Goal: Download file/media

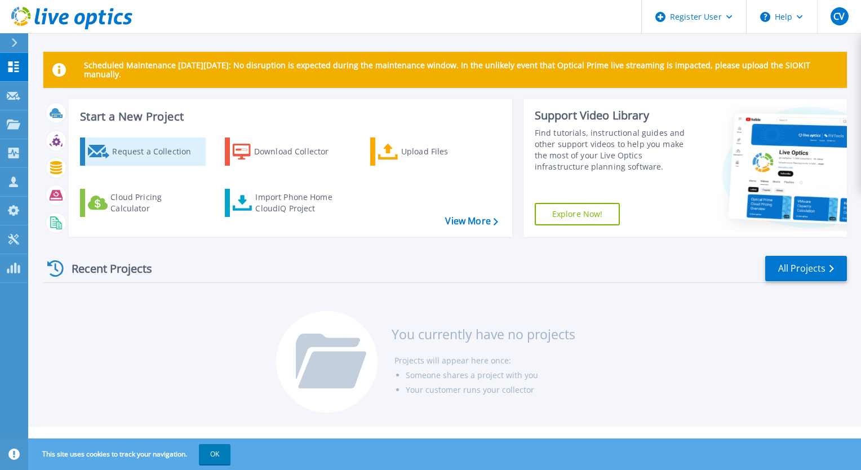
click at [152, 153] on div "Request a Collection" at bounding box center [157, 151] width 90 height 23
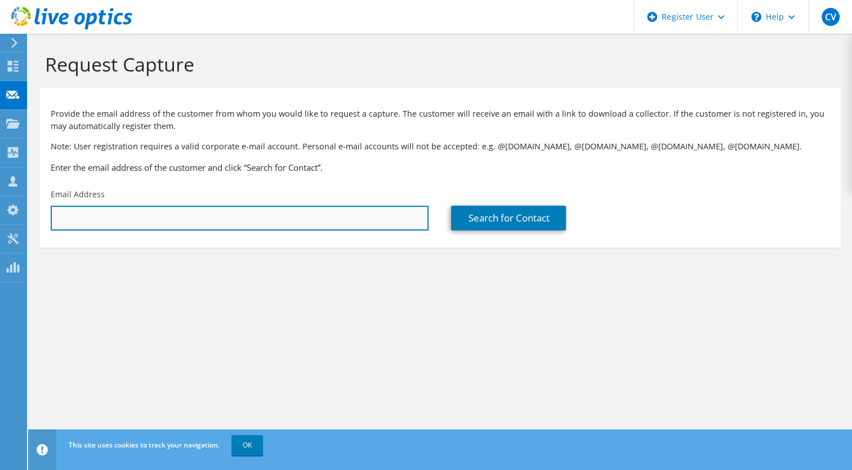
click at [186, 208] on input "text" at bounding box center [240, 218] width 378 height 25
type input "[EMAIL_ADDRESS][PERSON_NAME][DOMAIN_NAME]"
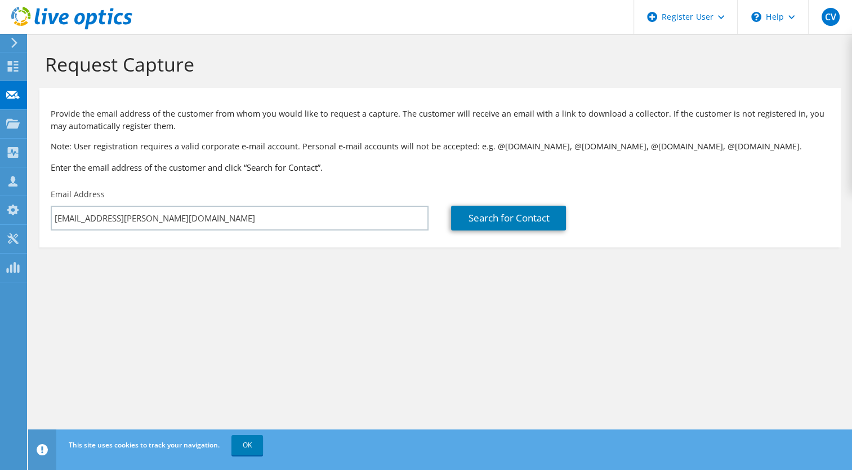
click at [447, 249] on section "Request Capture Provide the email address of the customer from whom you would l…" at bounding box center [440, 169] width 824 height 270
click at [522, 222] on link "Search for Contact" at bounding box center [508, 218] width 115 height 25
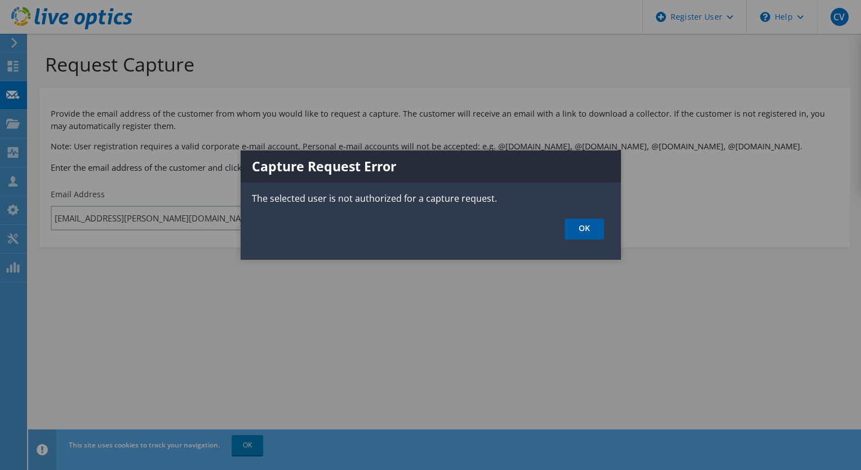
click at [585, 231] on link "OK" at bounding box center [583, 229] width 39 height 21
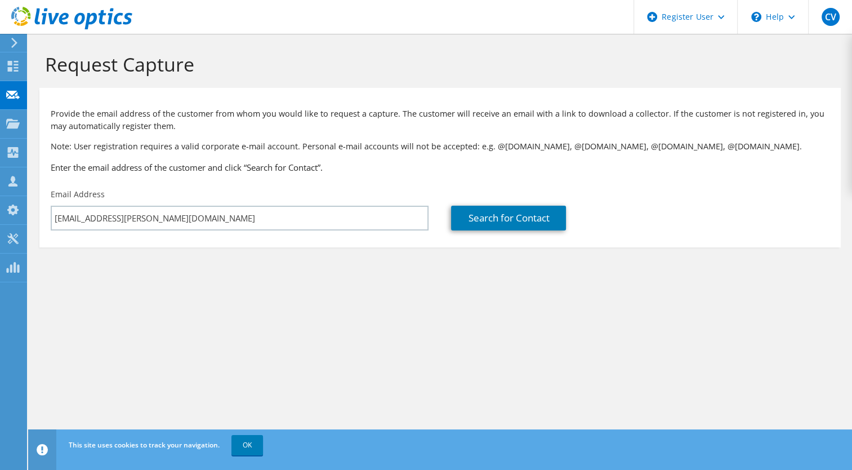
click at [51, 11] on icon at bounding box center [71, 18] width 121 height 23
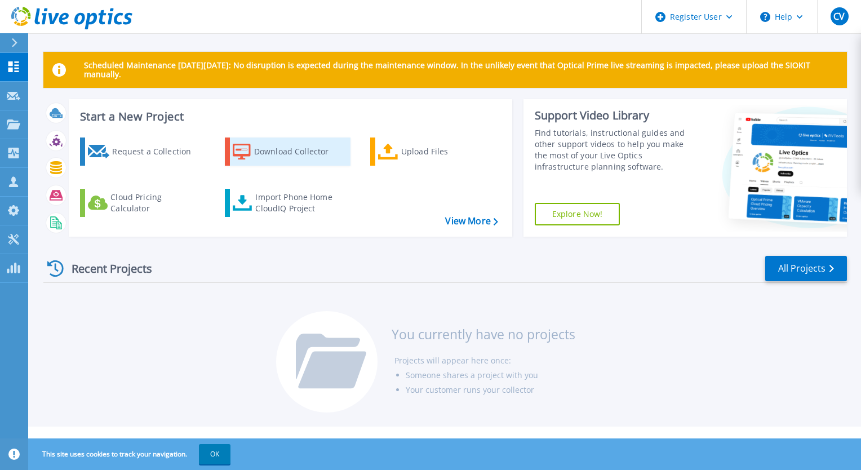
click at [278, 145] on div "Download Collector" at bounding box center [299, 151] width 90 height 23
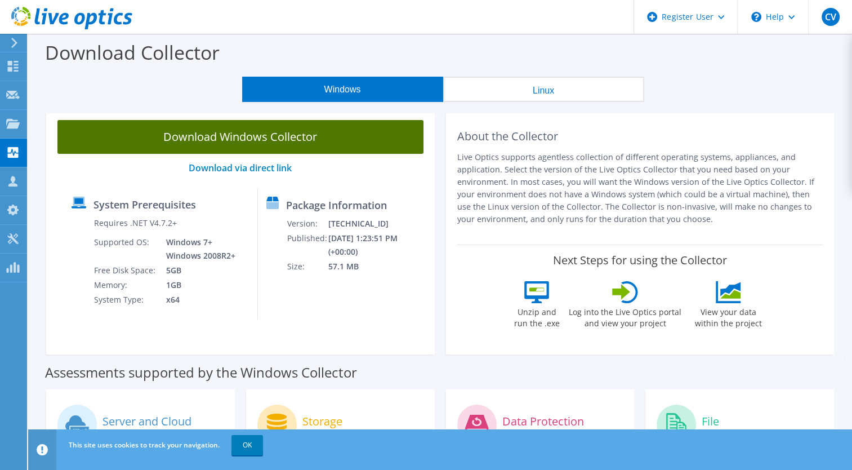
click at [263, 135] on link "Download Windows Collector" at bounding box center [240, 137] width 366 height 34
